Goal: Information Seeking & Learning: Learn about a topic

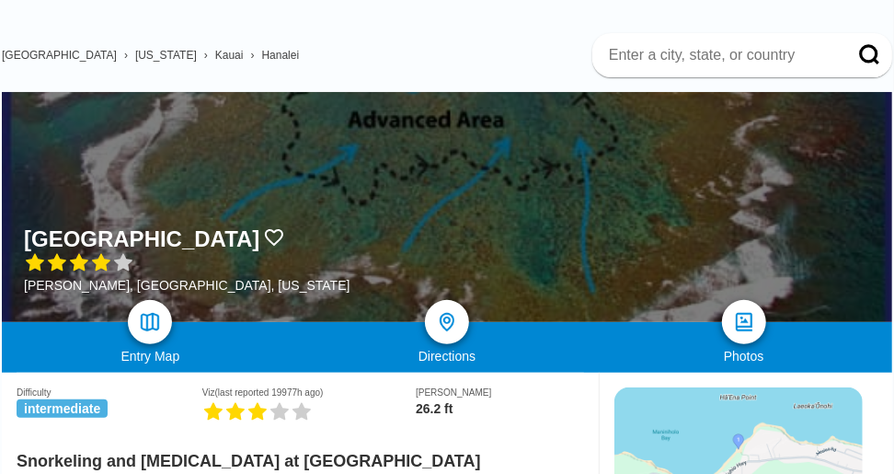
scroll to position [184, 0]
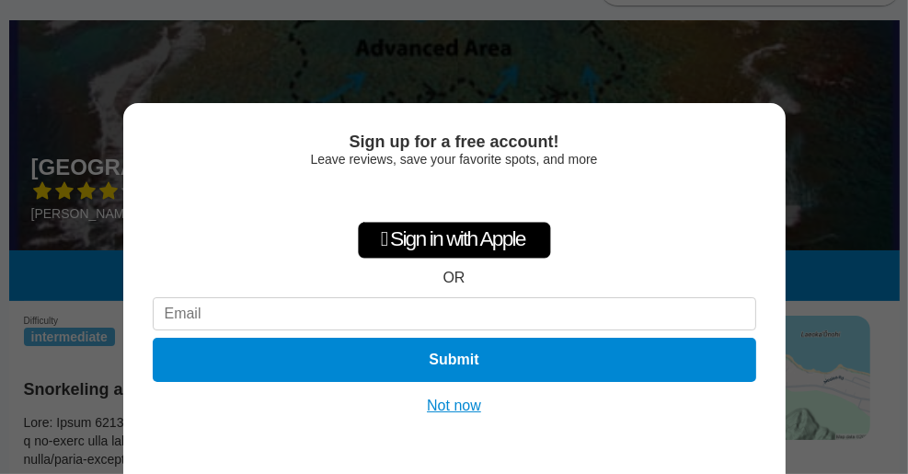
click at [456, 410] on button "Not now" at bounding box center [453, 406] width 65 height 18
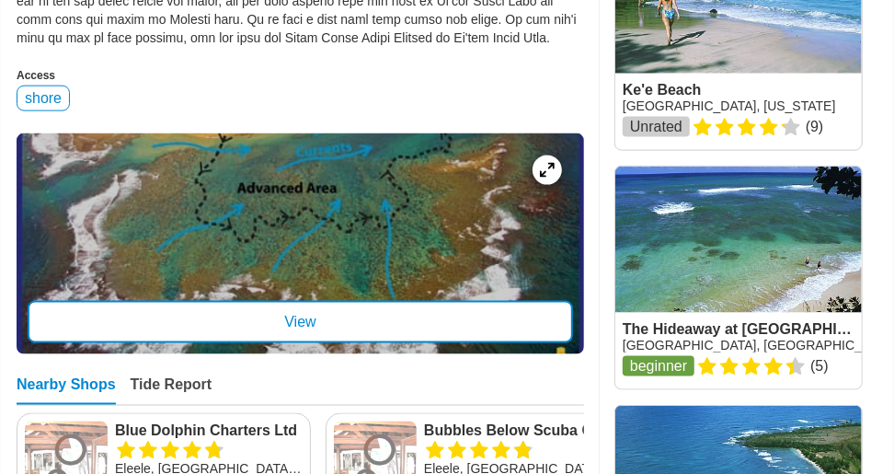
scroll to position [1104, 0]
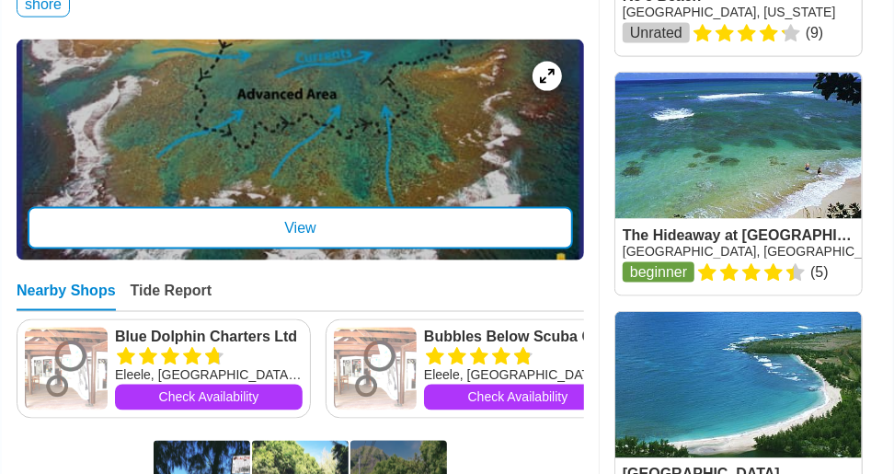
click at [458, 242] on div "View" at bounding box center [301, 228] width 546 height 42
